Goal: Information Seeking & Learning: Check status

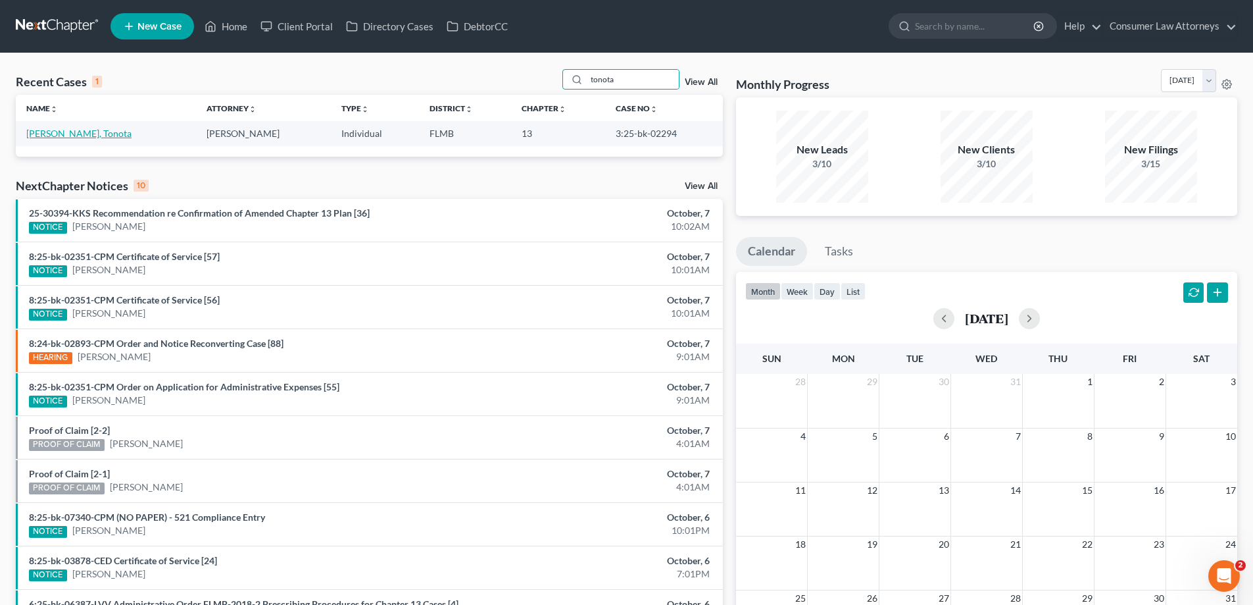
click at [64, 128] on link "[PERSON_NAME], Tonota" at bounding box center [78, 133] width 105 height 11
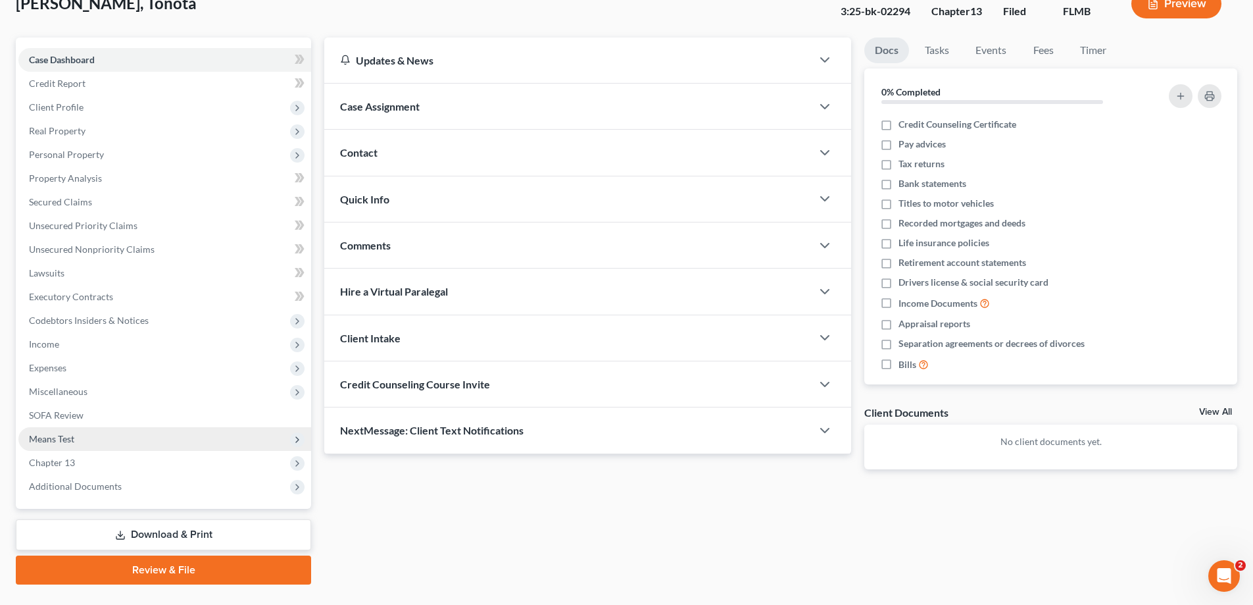
scroll to position [118, 0]
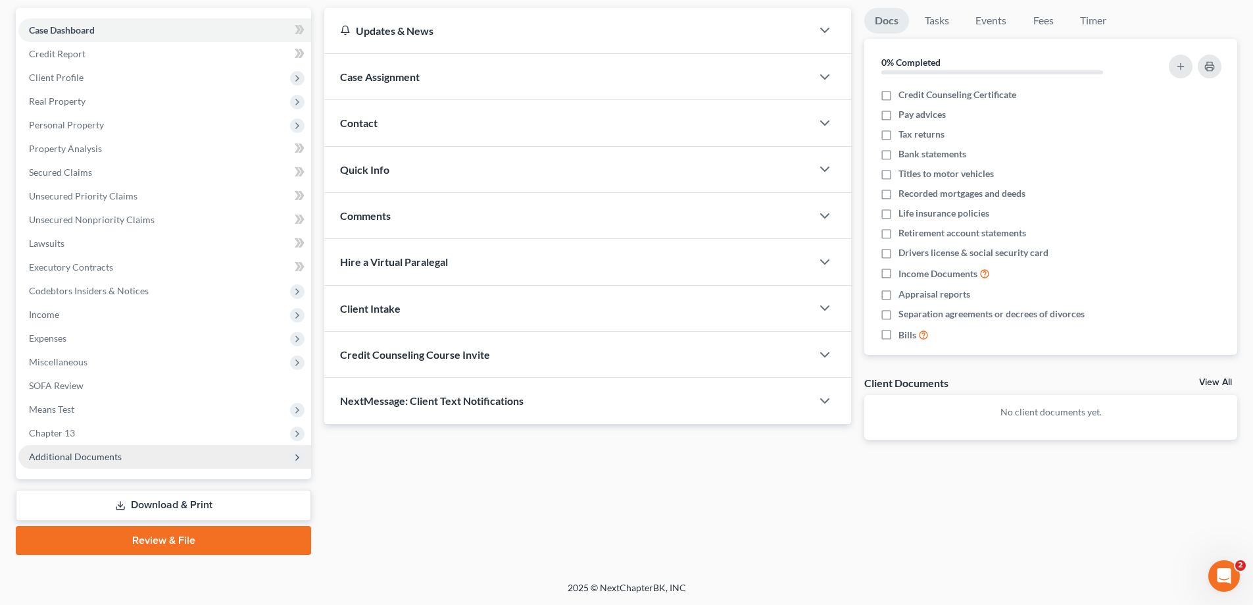
click at [118, 462] on span "Additional Documents" at bounding box center [164, 457] width 293 height 24
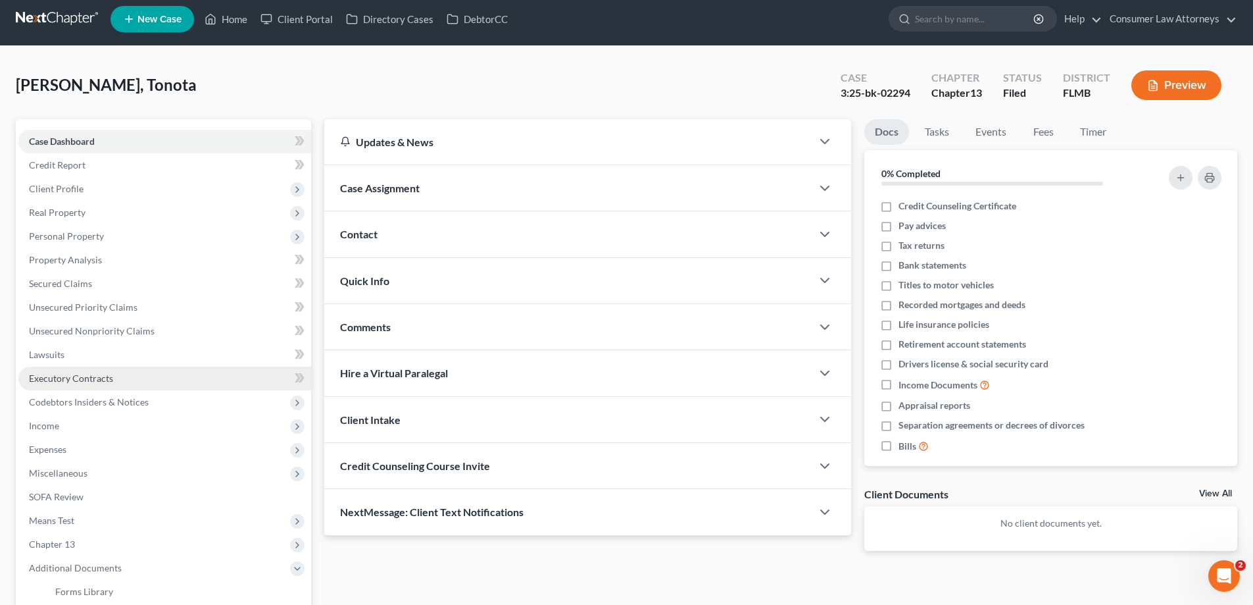
scroll to position [0, 0]
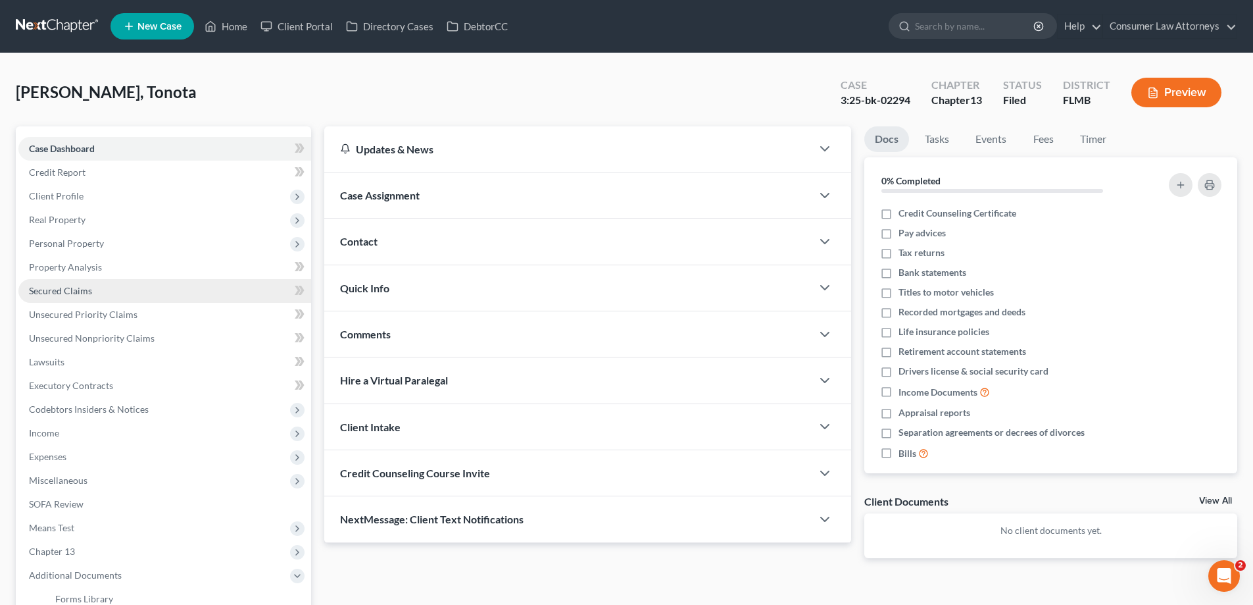
click at [58, 291] on span "Secured Claims" at bounding box center [60, 290] width 63 height 11
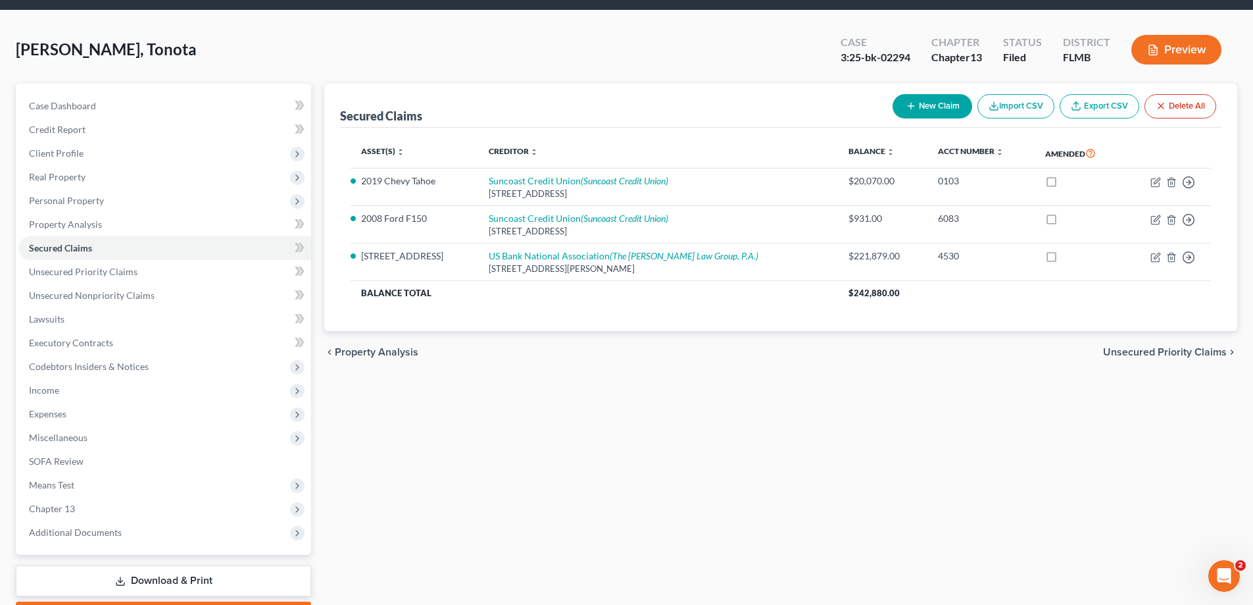
scroll to position [66, 0]
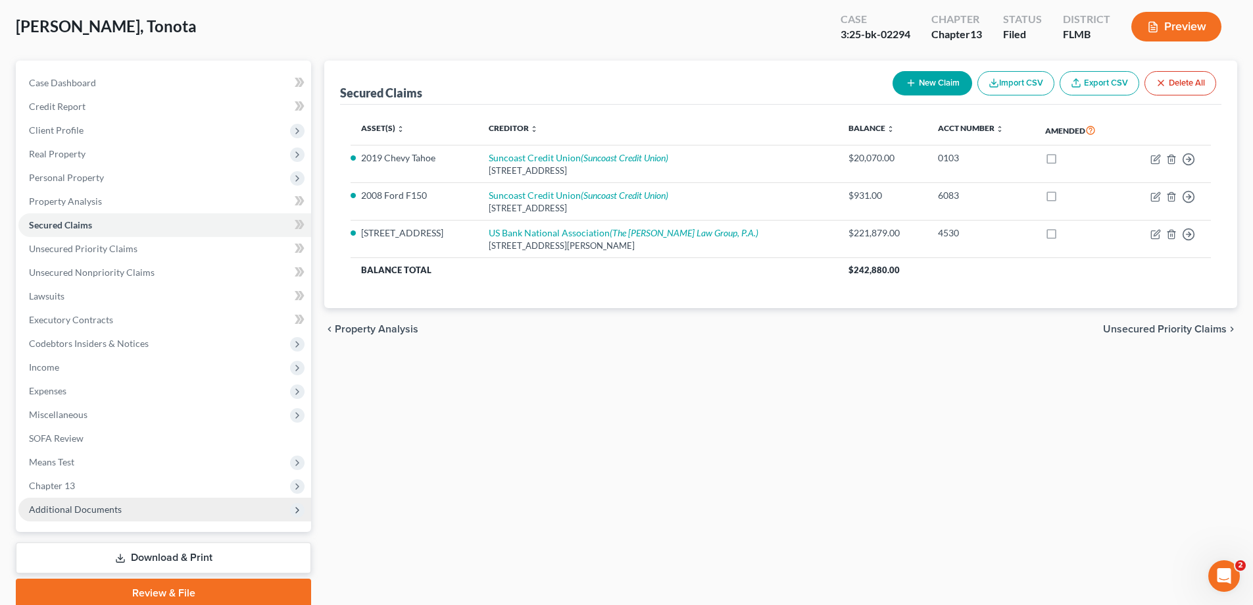
click at [83, 510] on span "Additional Documents" at bounding box center [75, 508] width 93 height 11
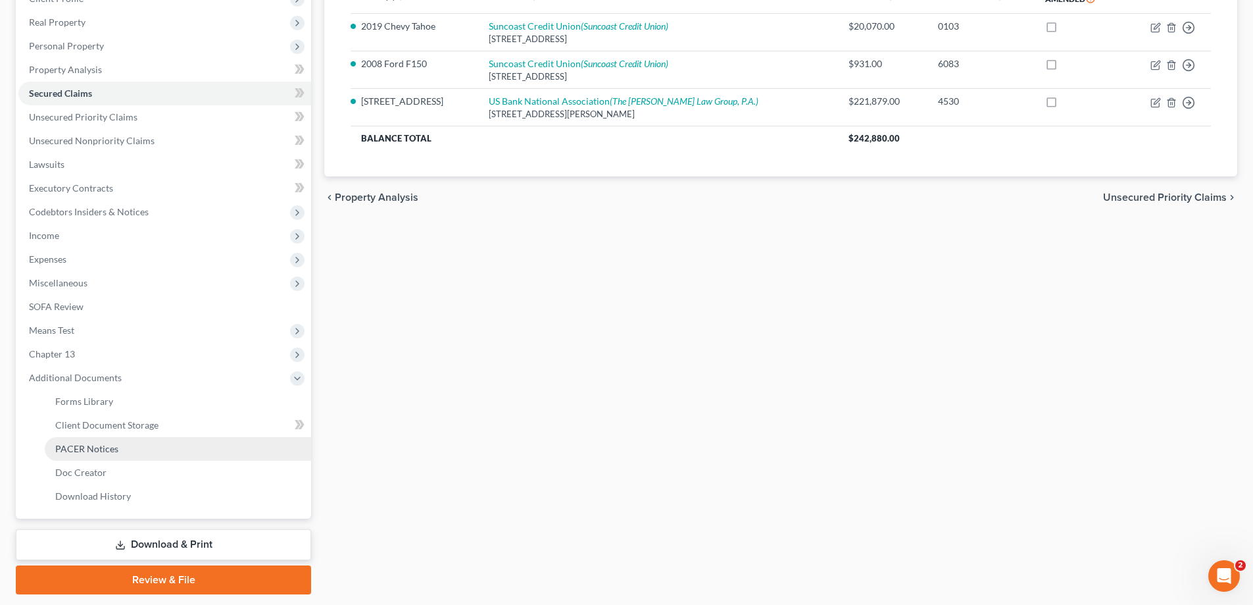
click at [89, 448] on span "PACER Notices" at bounding box center [86, 448] width 63 height 11
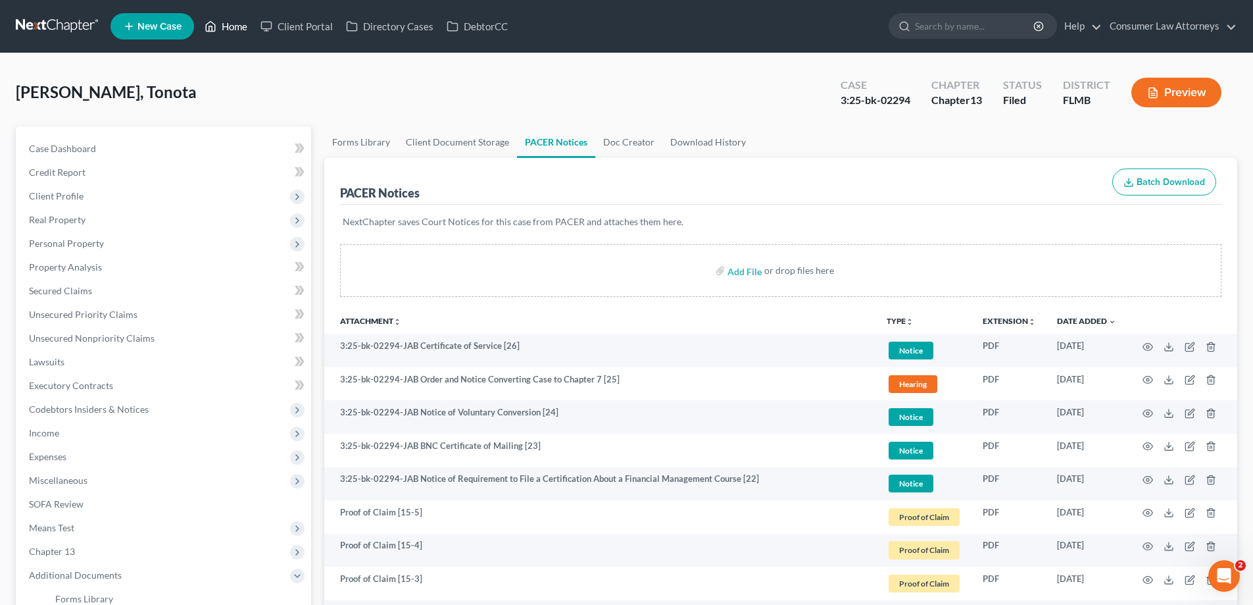
click at [213, 26] on polyline at bounding box center [210, 28] width 3 height 5
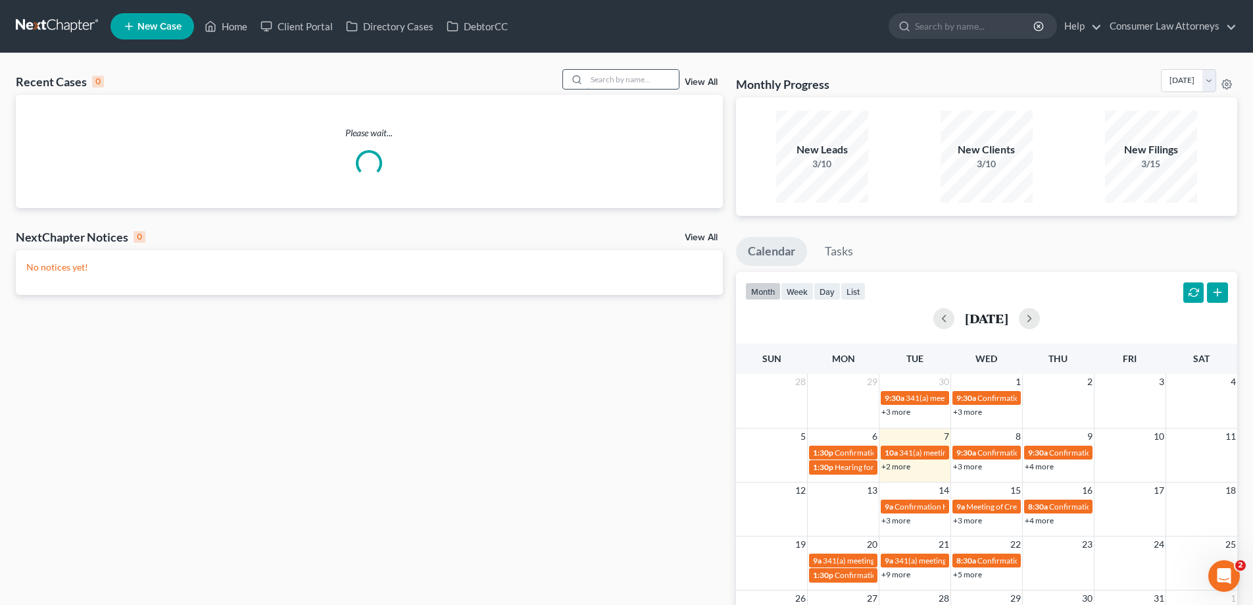
click at [647, 76] on input "search" at bounding box center [633, 79] width 92 height 19
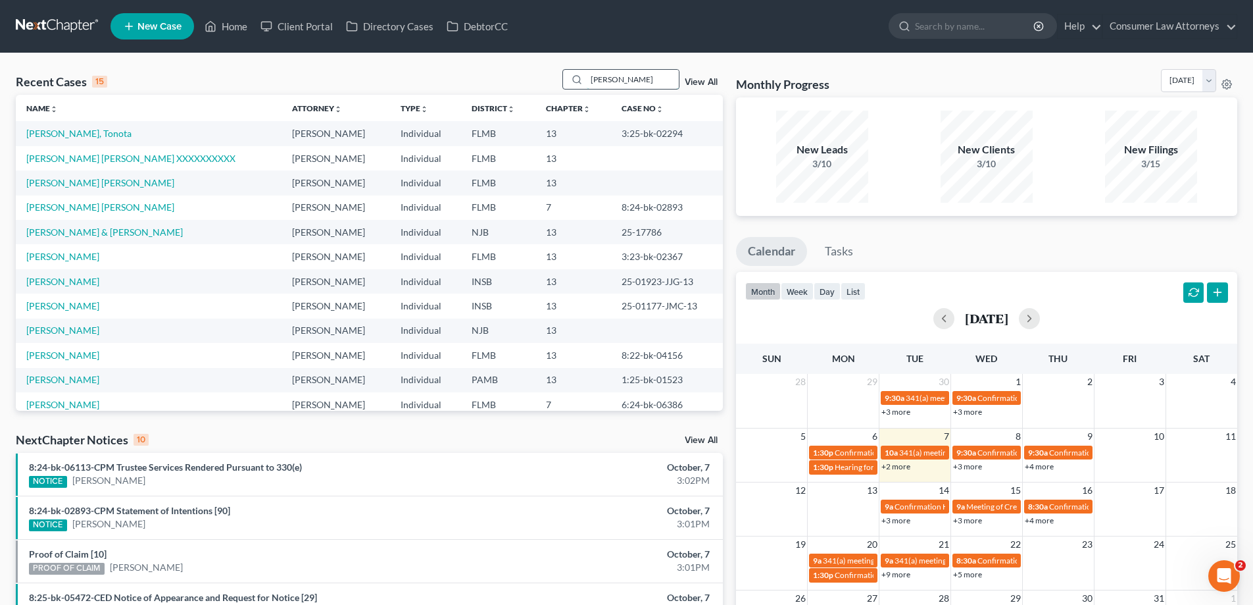
type input "[PERSON_NAME]"
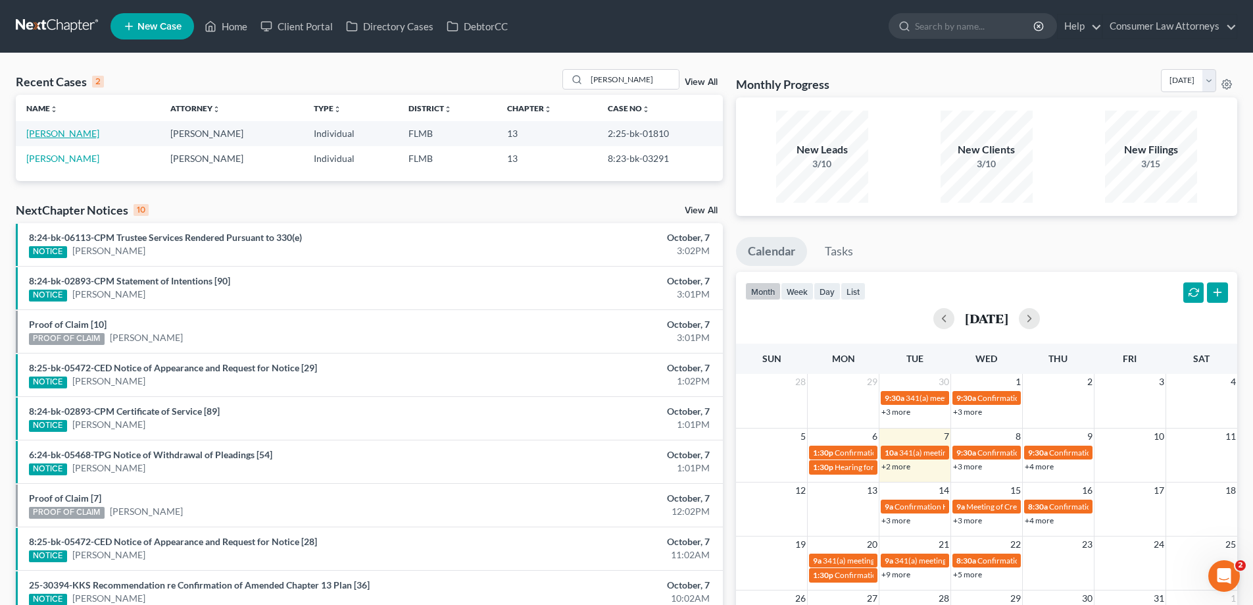
click at [59, 135] on link "[PERSON_NAME]" at bounding box center [62, 133] width 73 height 11
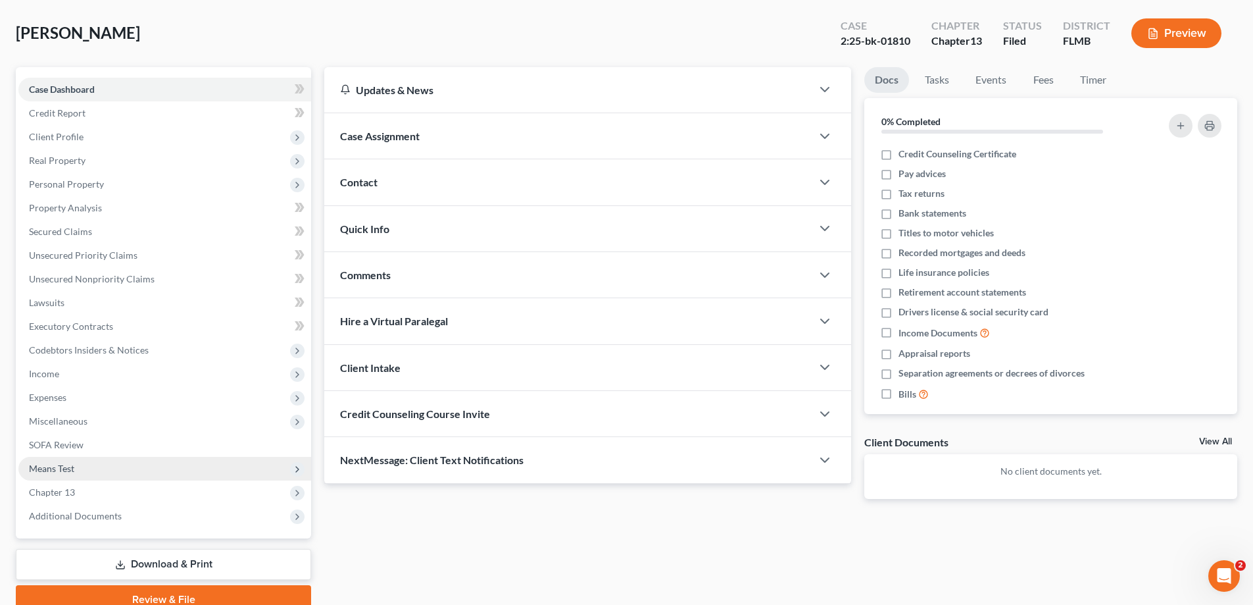
scroll to position [118, 0]
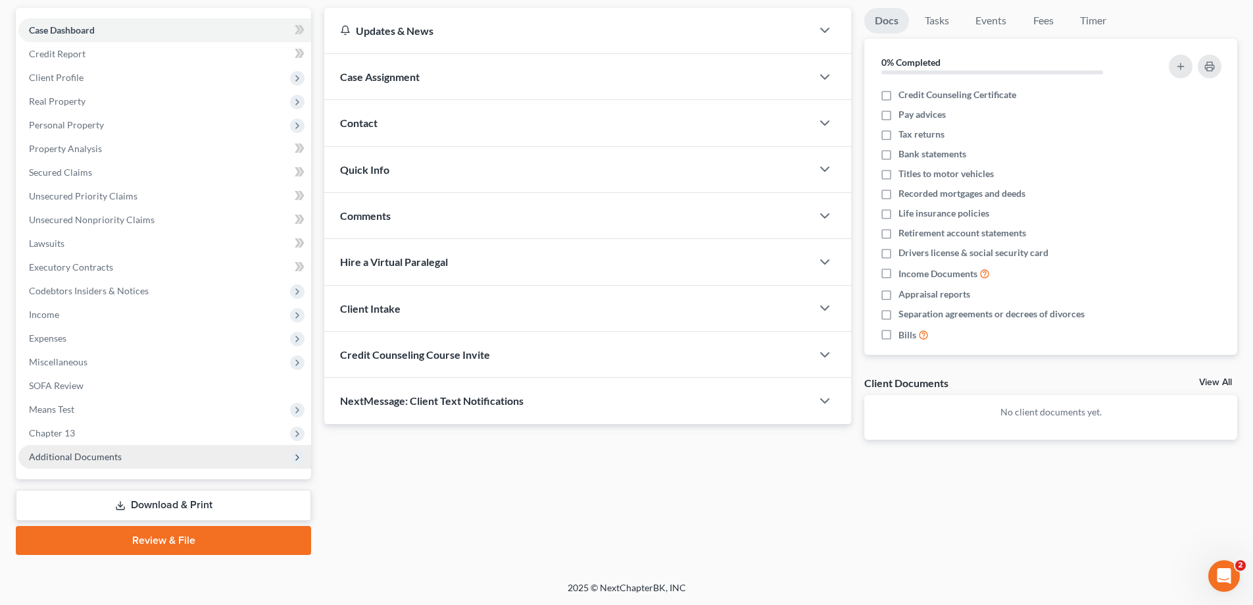
click at [97, 464] on span "Additional Documents" at bounding box center [164, 457] width 293 height 24
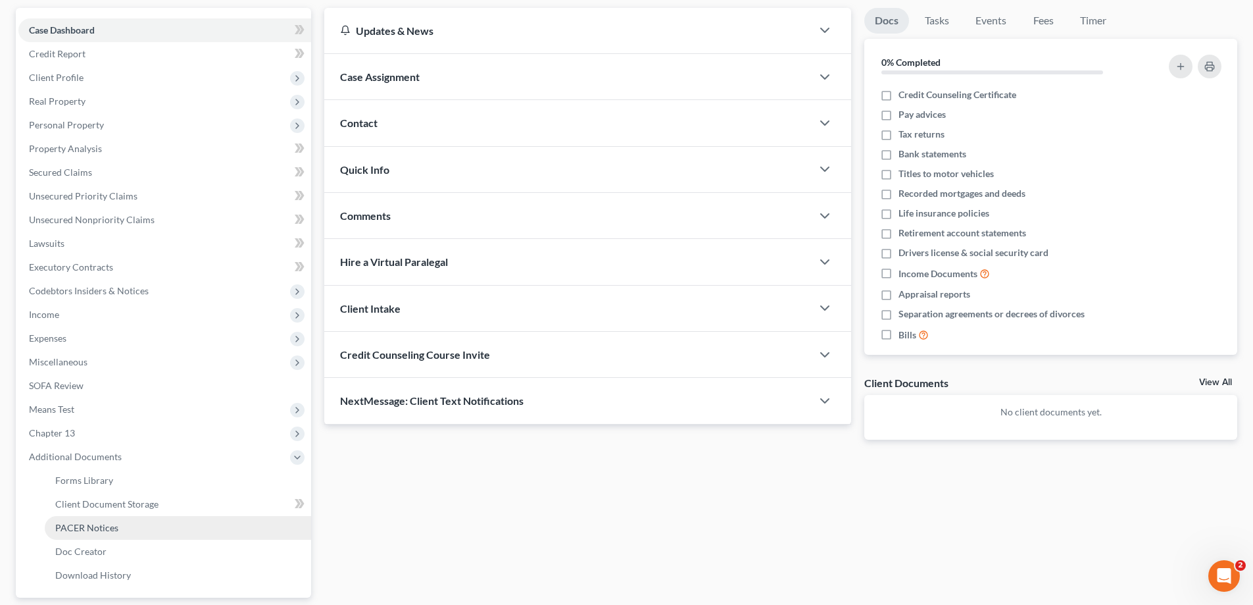
click at [89, 532] on span "PACER Notices" at bounding box center [86, 527] width 63 height 11
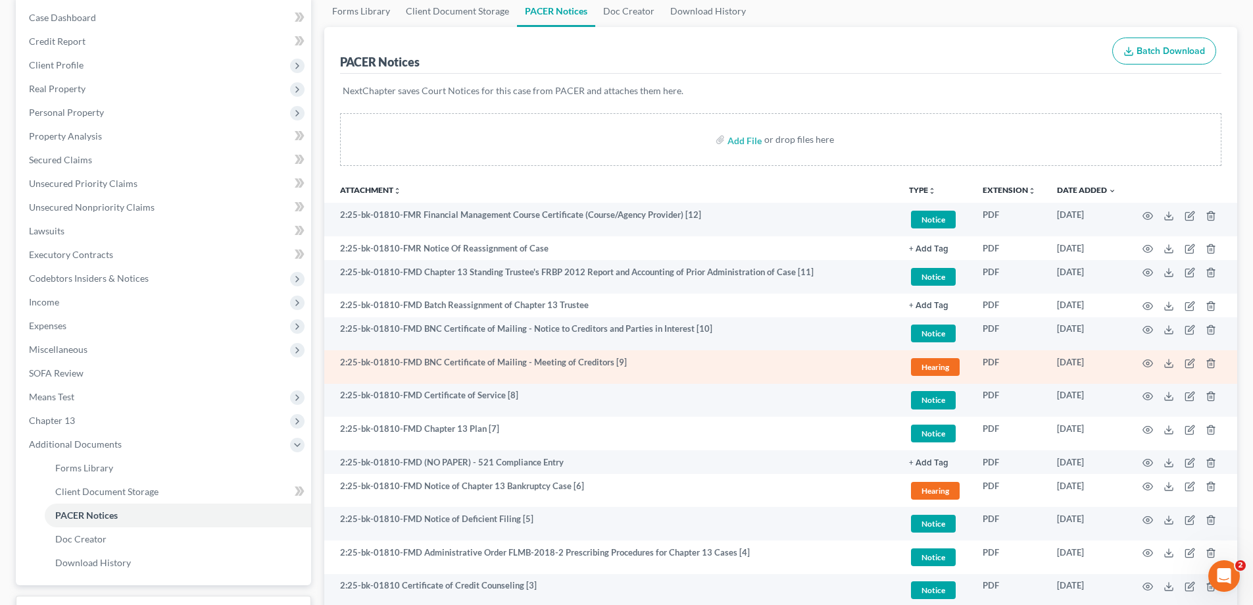
scroll to position [132, 0]
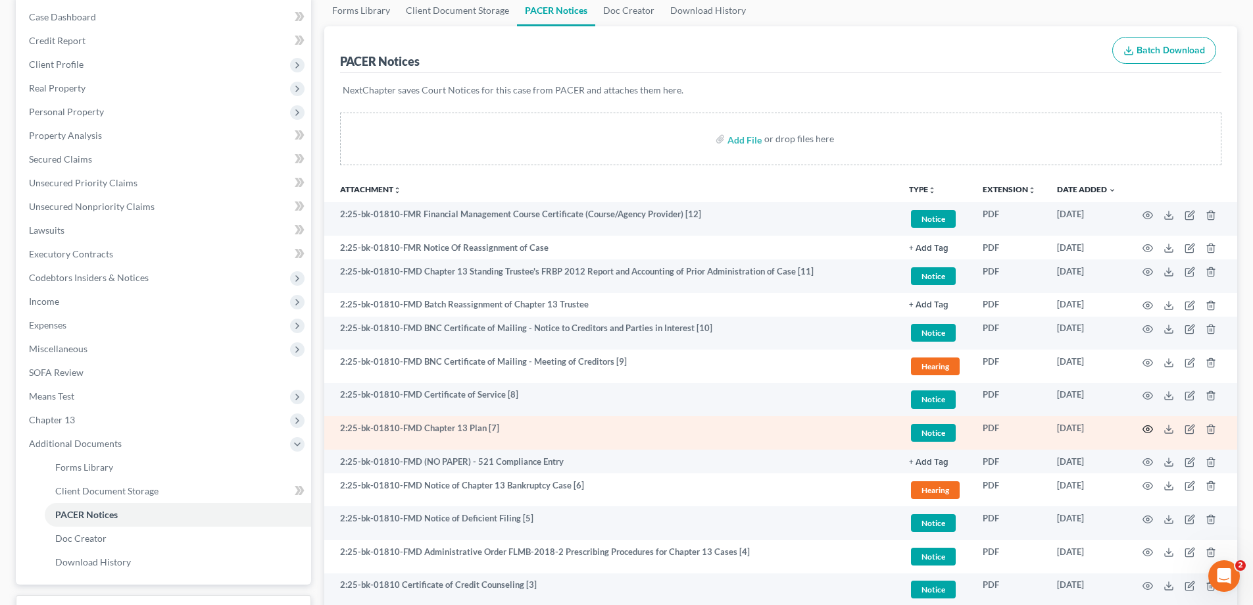
click at [1148, 430] on circle "button" at bounding box center [1148, 429] width 3 height 3
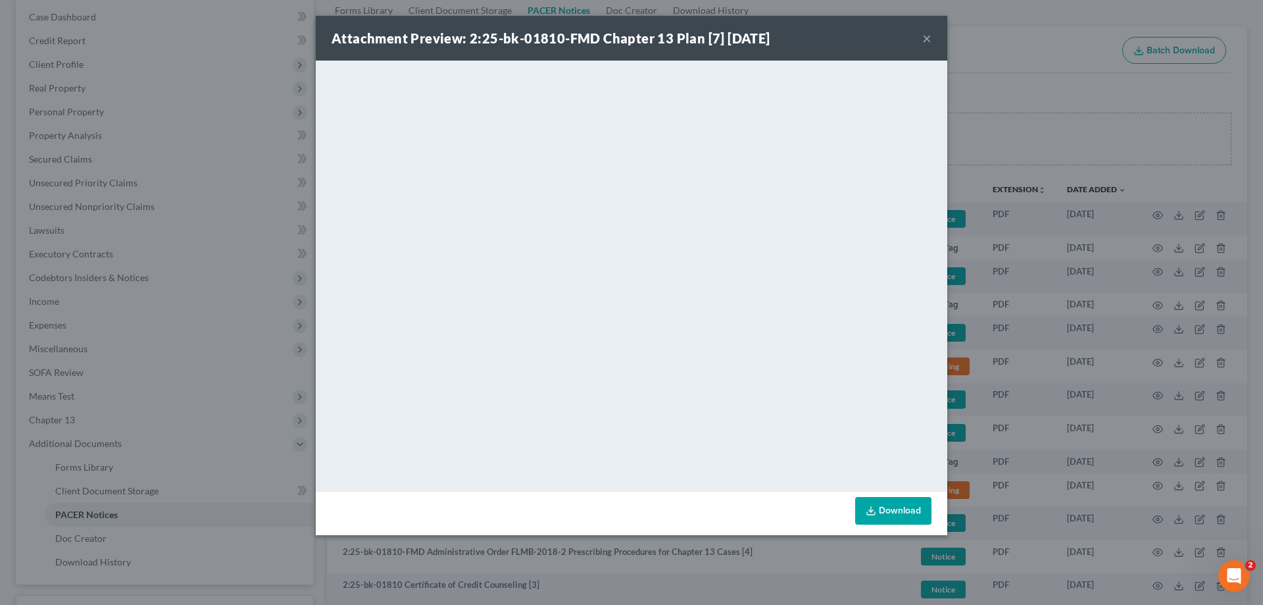
click at [926, 33] on button "×" at bounding box center [926, 38] width 9 height 16
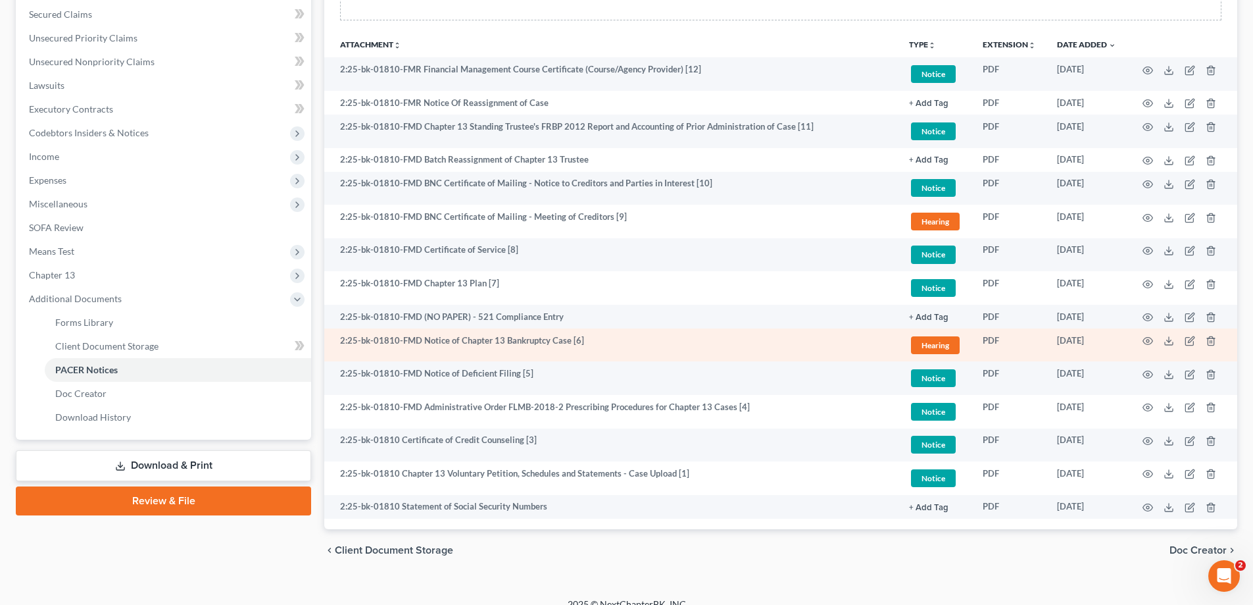
scroll to position [293, 0]
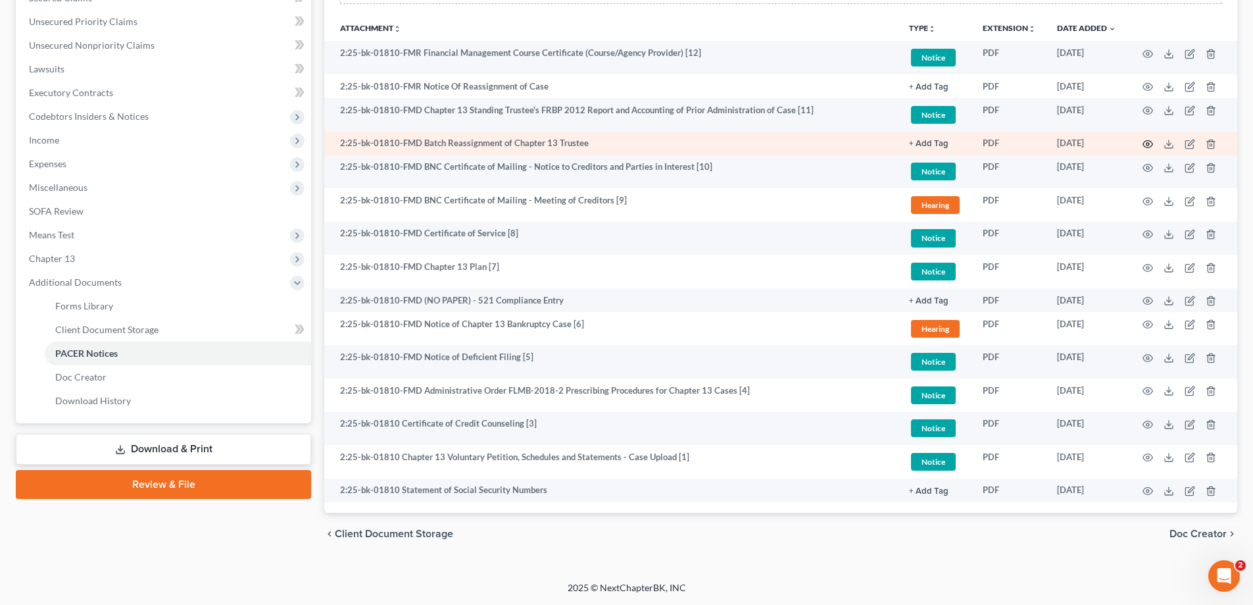
click at [1146, 143] on icon "button" at bounding box center [1148, 144] width 11 height 11
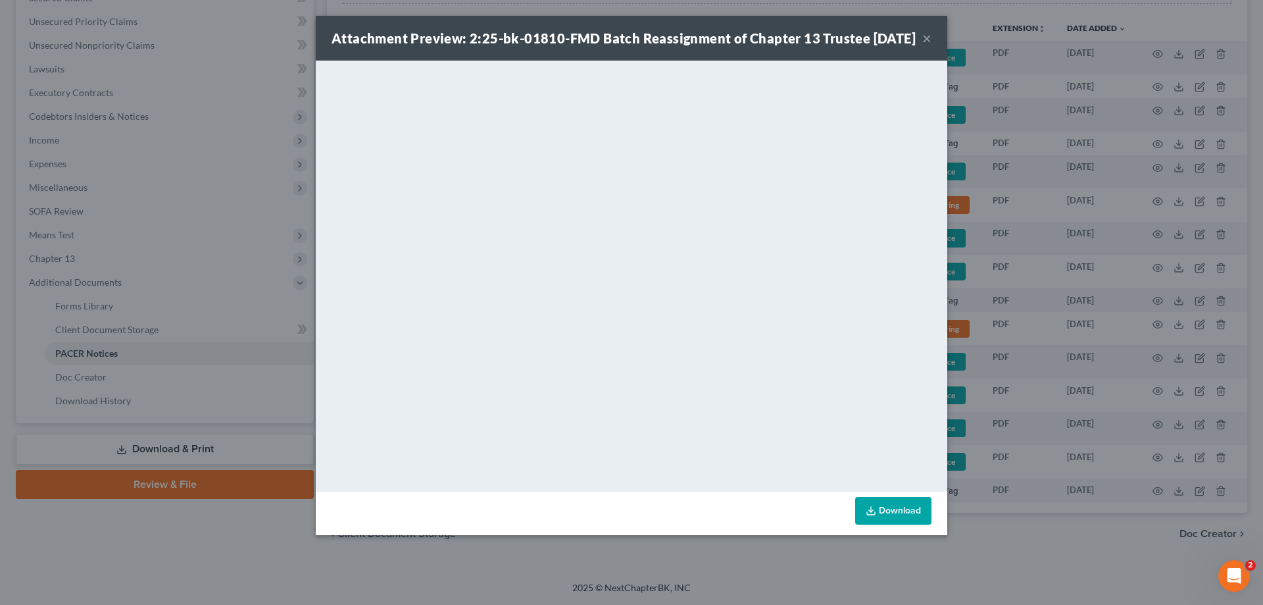
click at [924, 46] on button "×" at bounding box center [926, 38] width 9 height 16
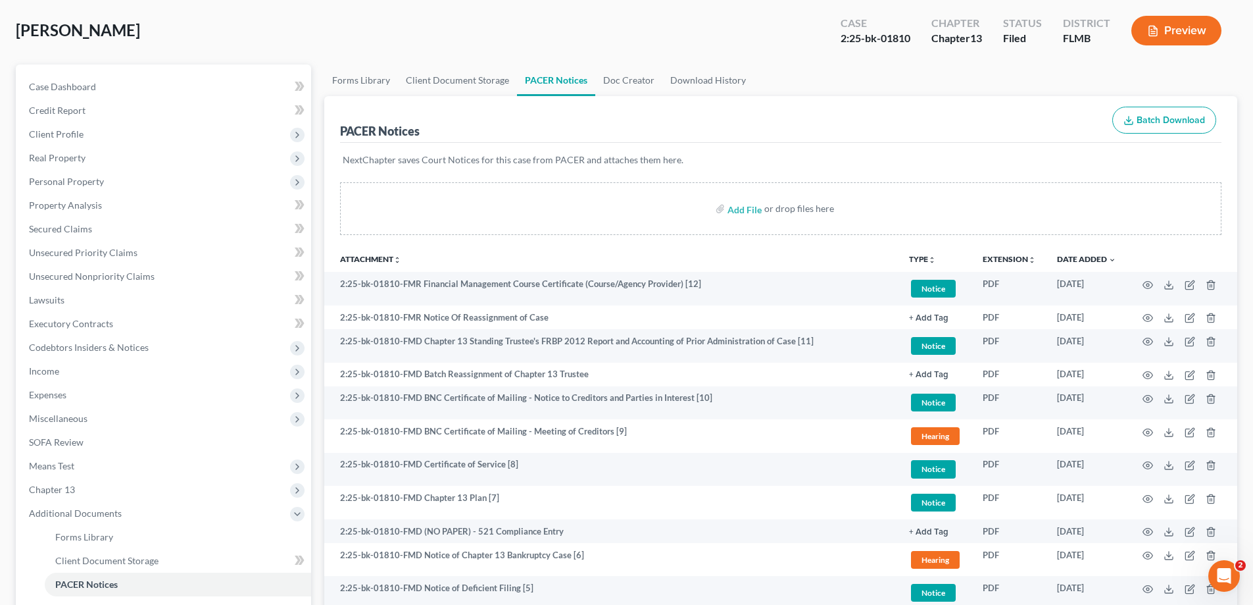
scroll to position [0, 0]
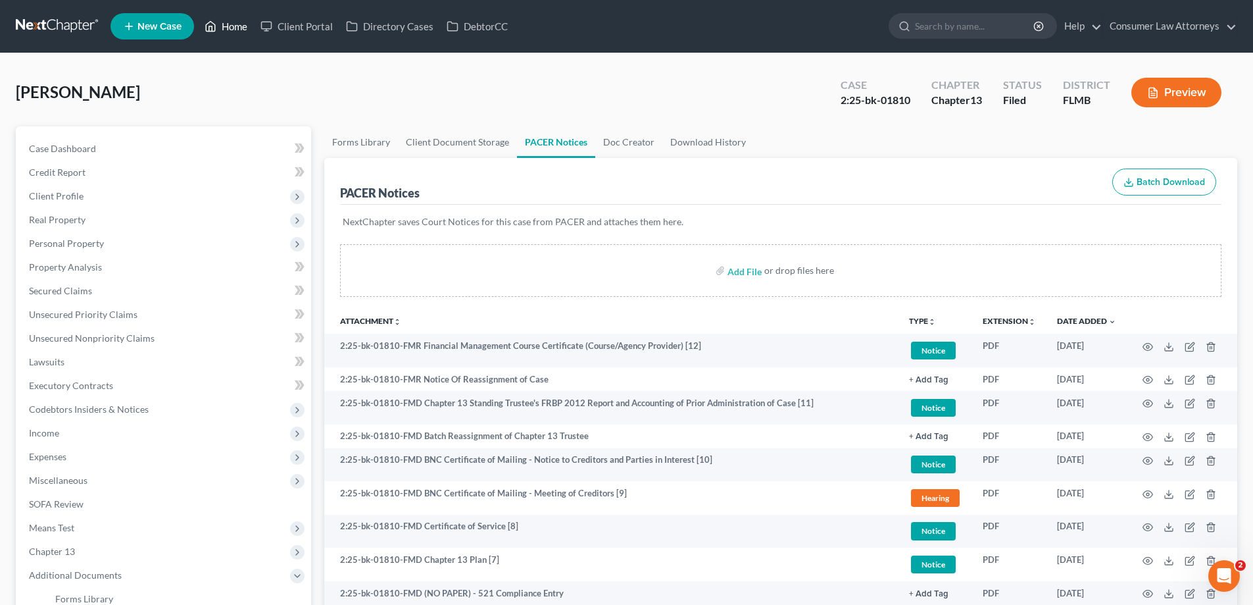
click at [215, 26] on icon at bounding box center [211, 26] width 12 height 16
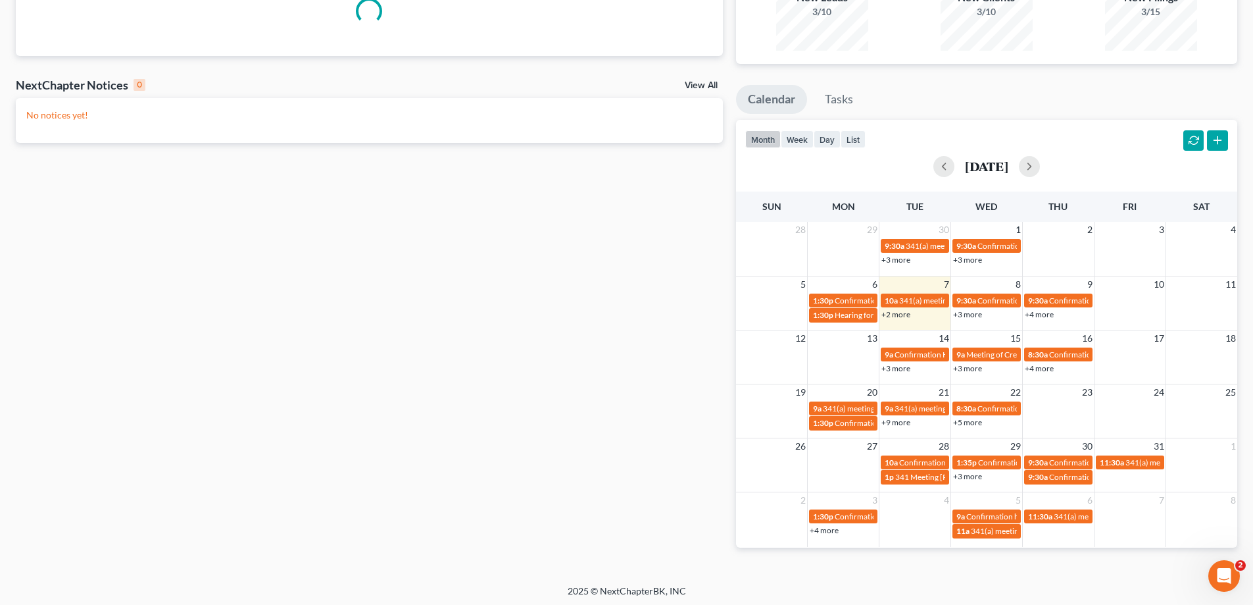
scroll to position [155, 0]
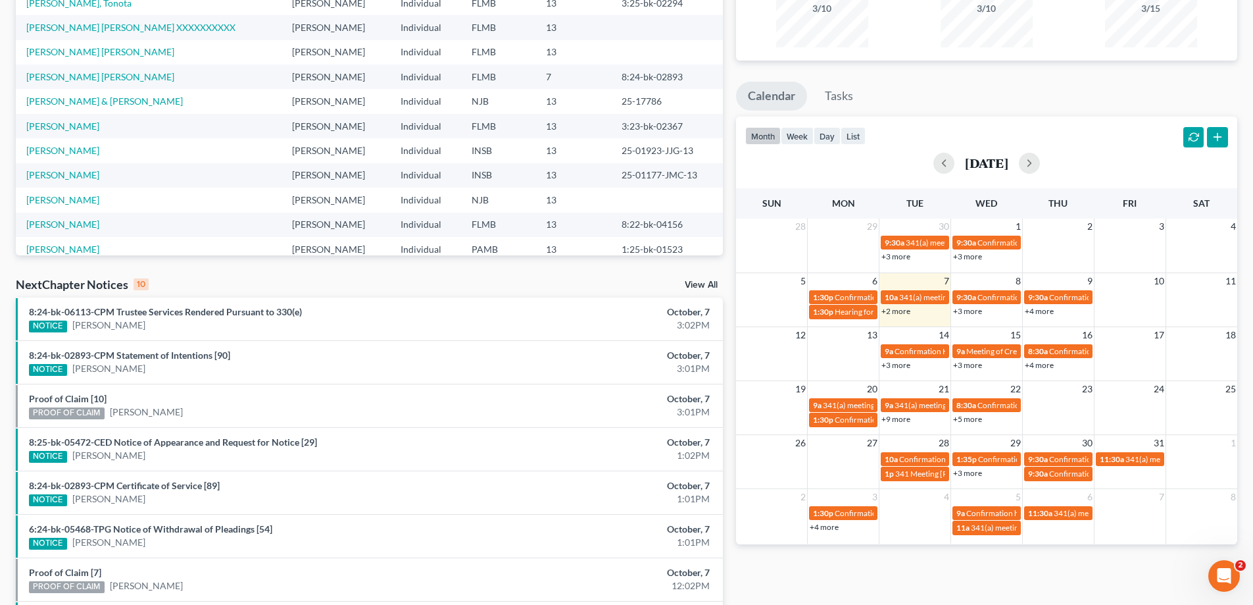
click at [1059, 401] on td at bounding box center [1058, 412] width 72 height 30
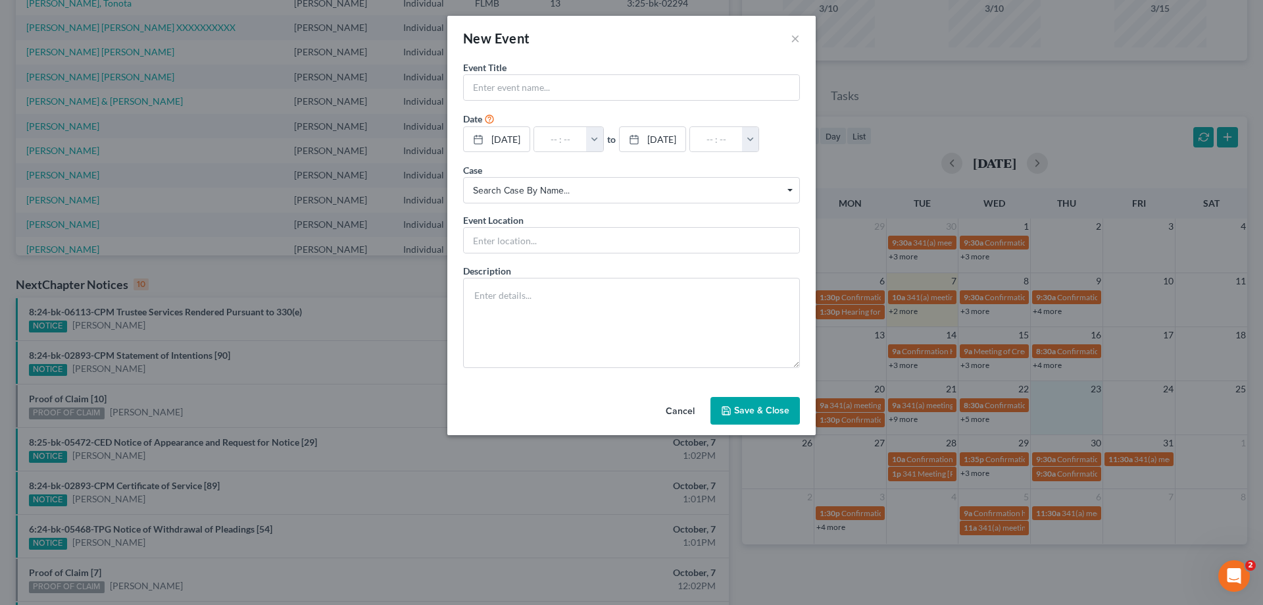
click at [682, 424] on button "Cancel" at bounding box center [680, 411] width 50 height 26
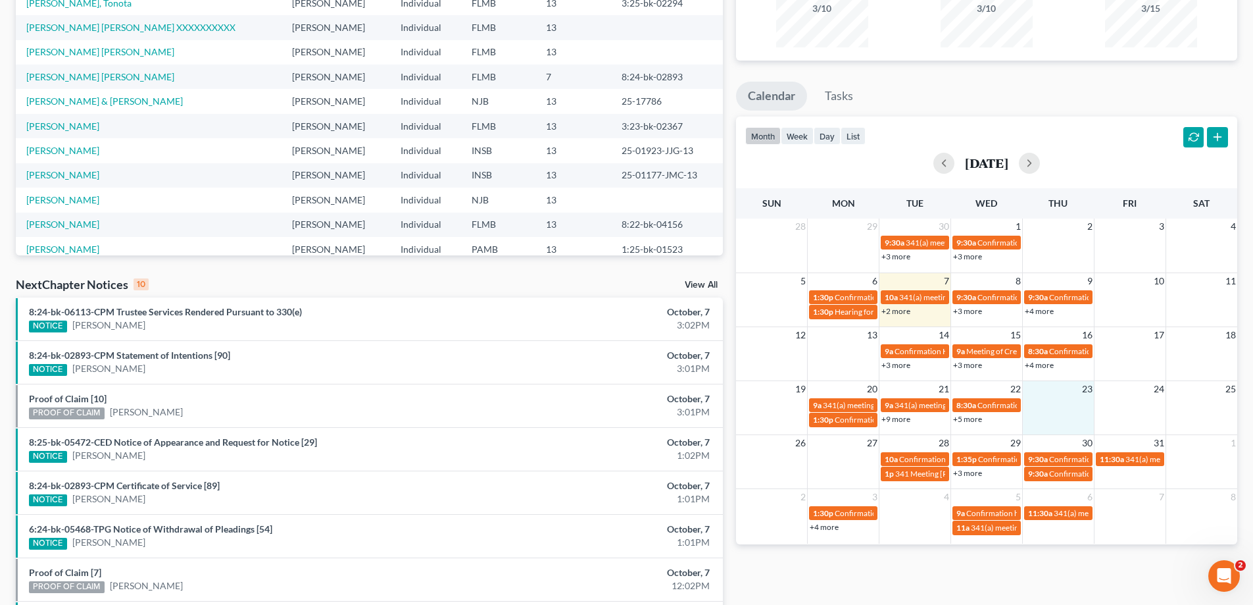
click at [968, 416] on link "+5 more" at bounding box center [967, 419] width 29 height 10
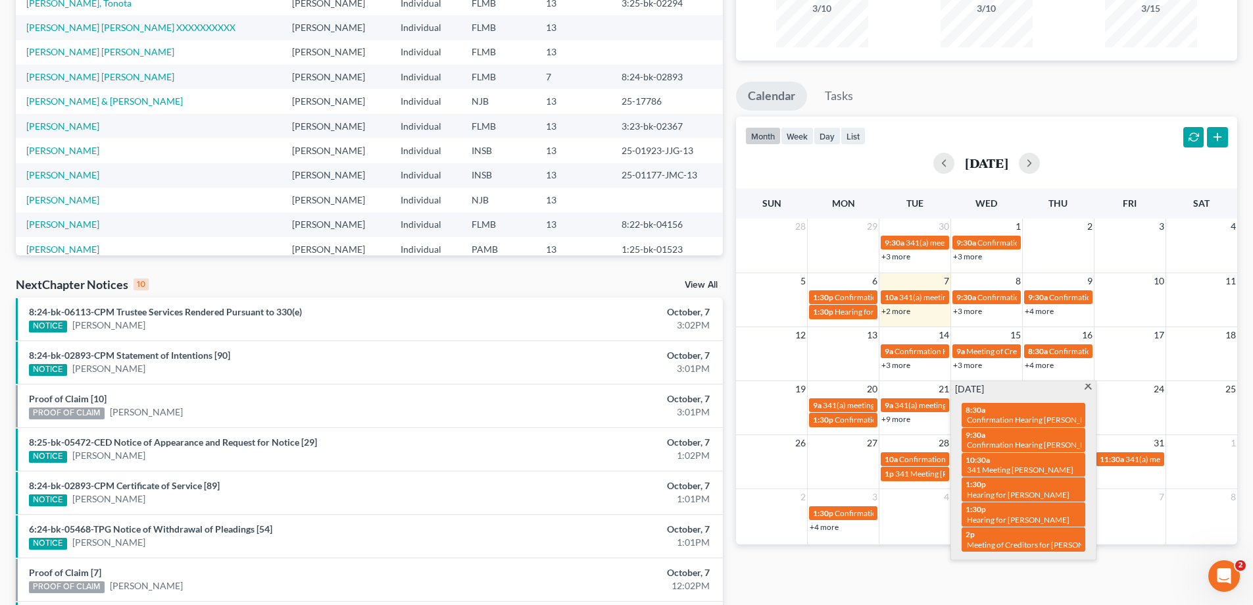
click at [1088, 386] on span at bounding box center [1089, 388] width 10 height 9
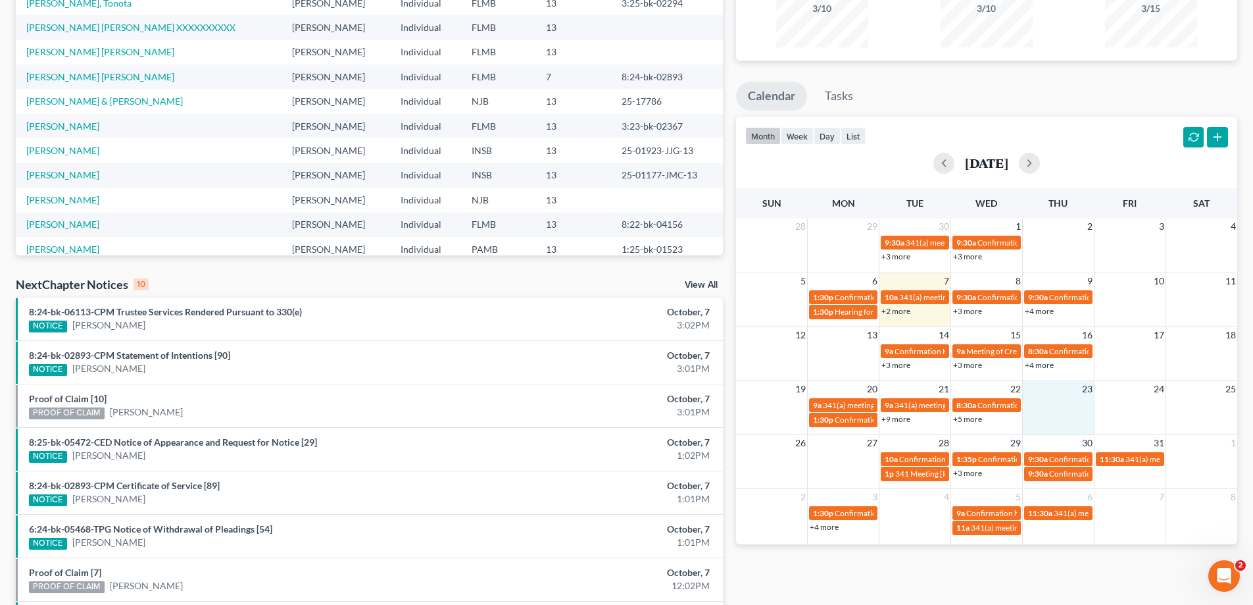
click at [1066, 414] on td at bounding box center [1058, 412] width 72 height 30
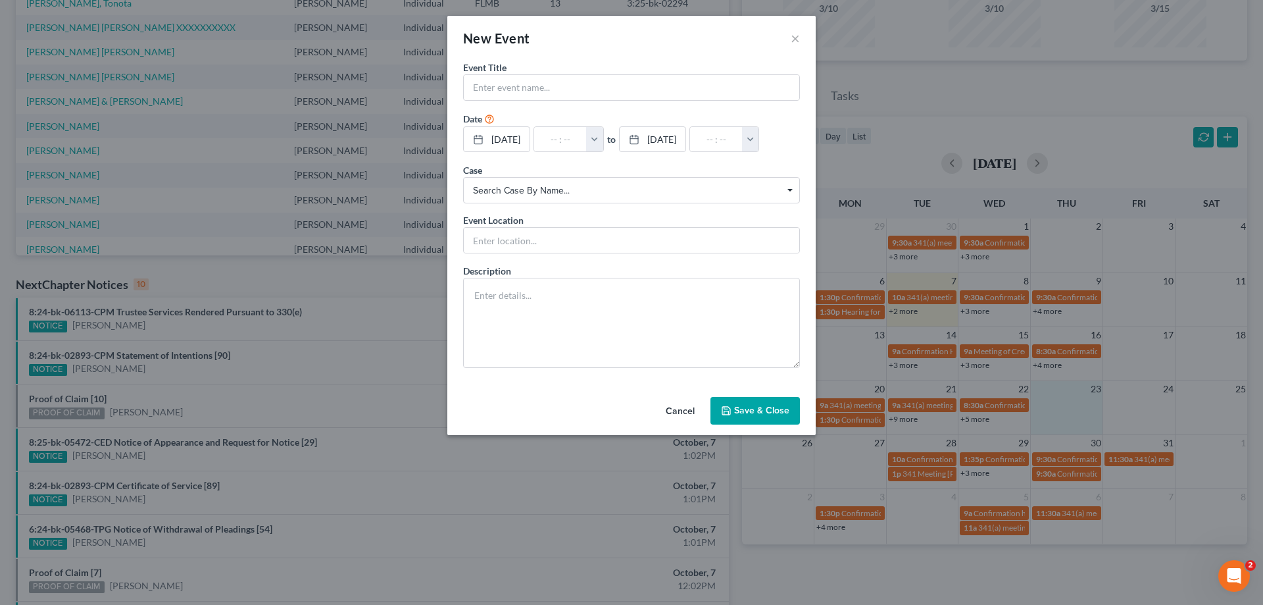
click at [686, 424] on button "Cancel" at bounding box center [680, 411] width 50 height 26
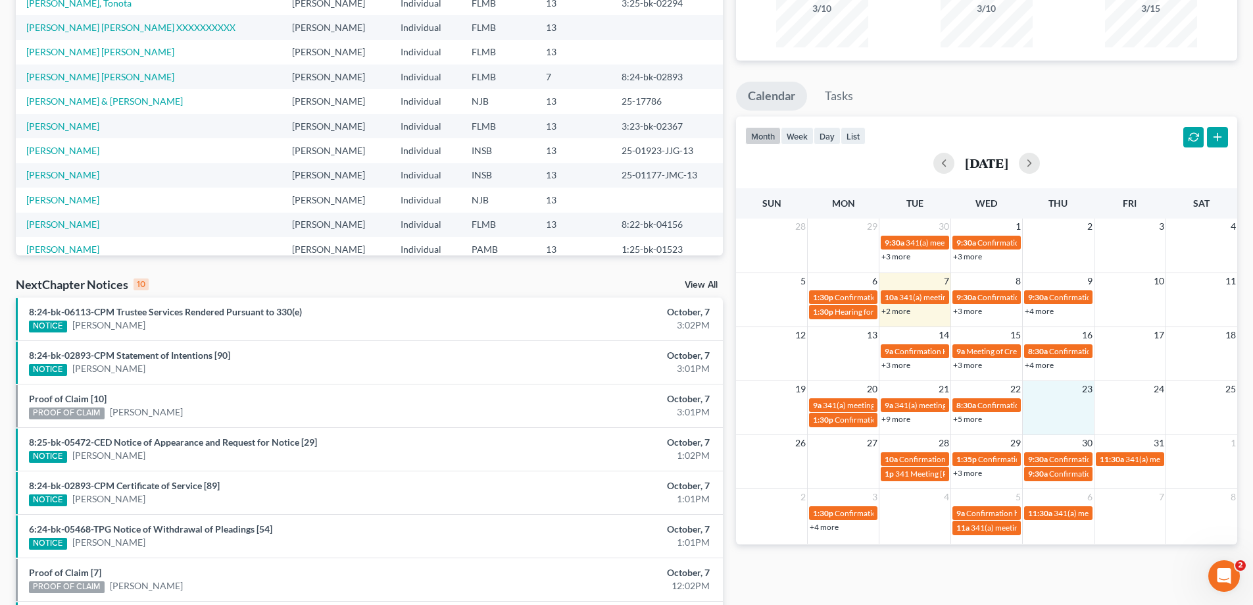
click at [978, 418] on link "+5 more" at bounding box center [967, 419] width 29 height 10
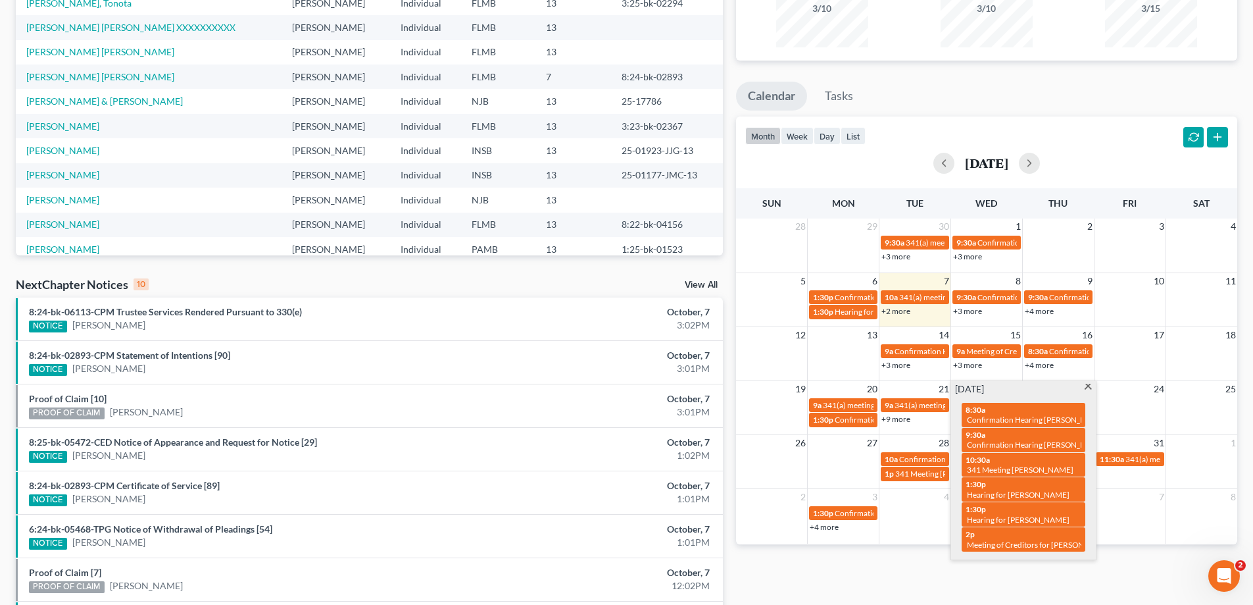
click at [1149, 536] on div "2 3 4 5 6 7 8 1:30p Confirmation hearing for [PERSON_NAME] 9a Confirmation hear…" at bounding box center [986, 515] width 501 height 55
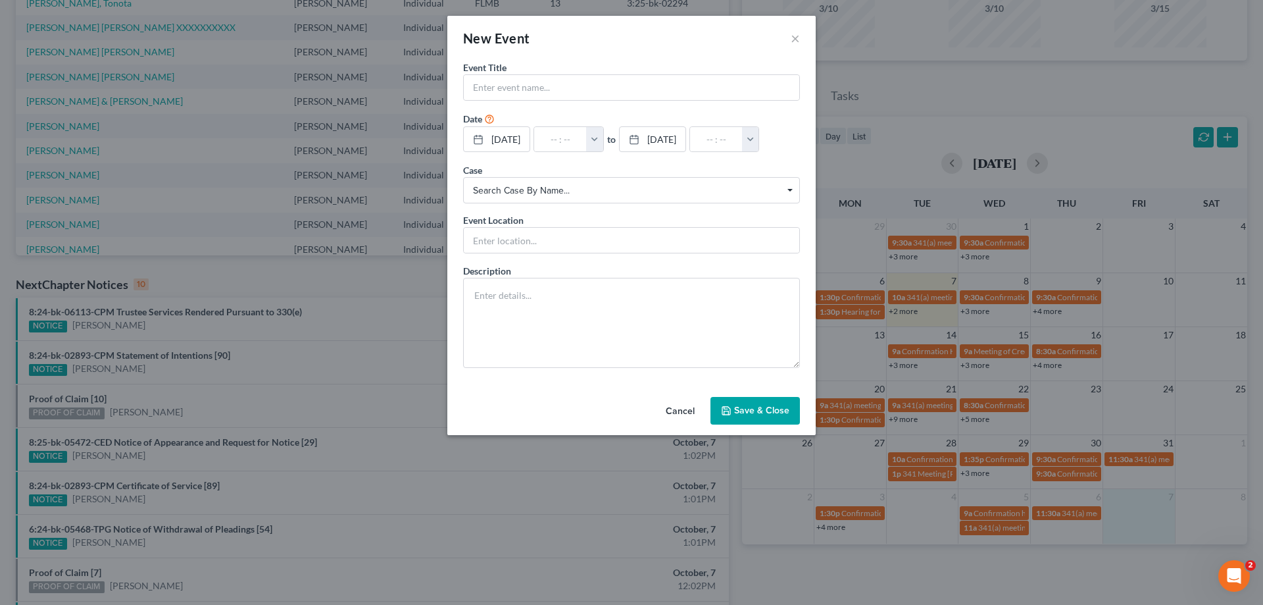
click at [663, 409] on button "Cancel" at bounding box center [680, 411] width 50 height 26
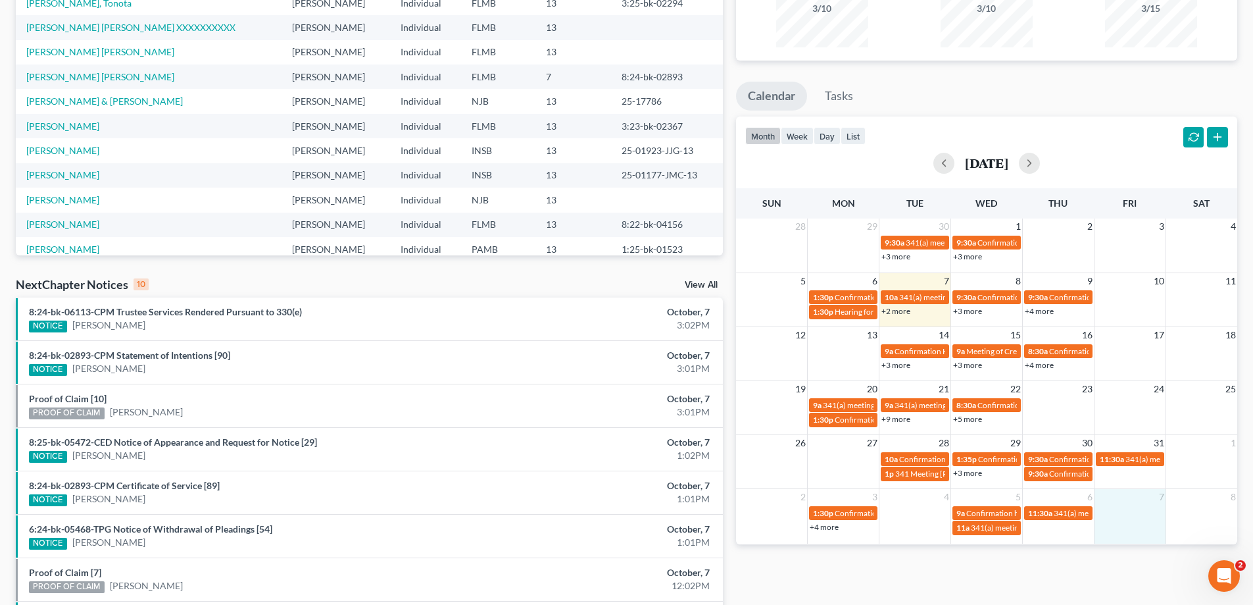
click at [1120, 402] on td at bounding box center [1130, 412] width 72 height 30
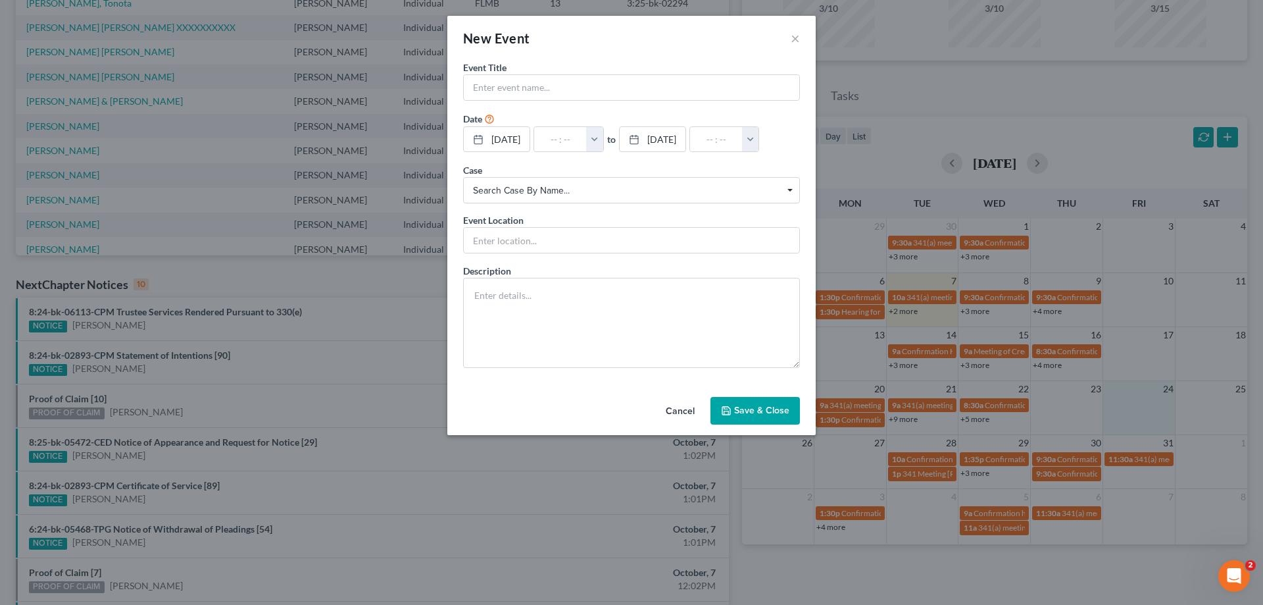
click at [684, 424] on button "Cancel" at bounding box center [680, 411] width 50 height 26
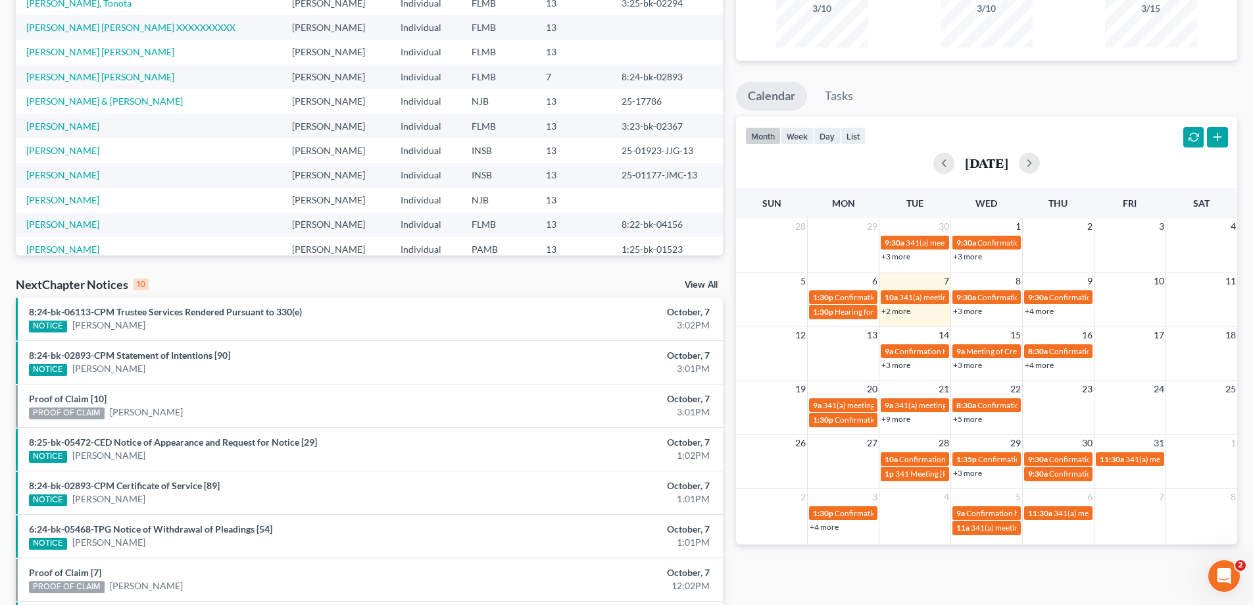
click at [985, 568] on div "Monthly Progress Bankruptcy Bankruptcy [DATE] [DATE] [DATE] [DATE] [DATE] [DATE…" at bounding box center [987, 333] width 515 height 838
